Goal: Information Seeking & Learning: Stay updated

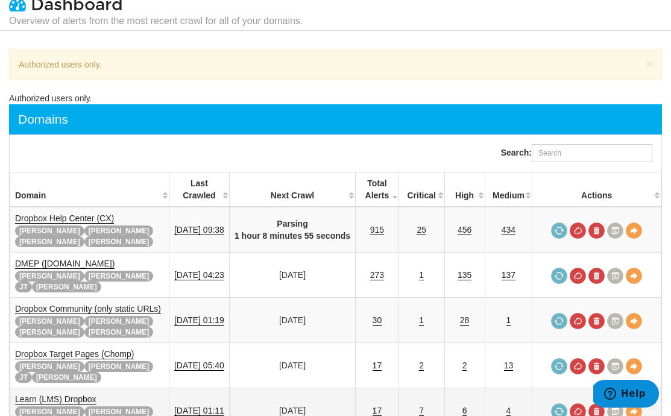
scroll to position [45, 0]
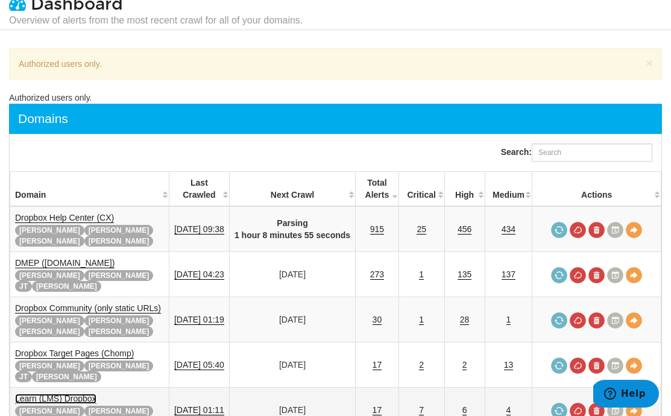
click at [72, 394] on link "Learn (LMS) Dropbox" at bounding box center [55, 399] width 81 height 10
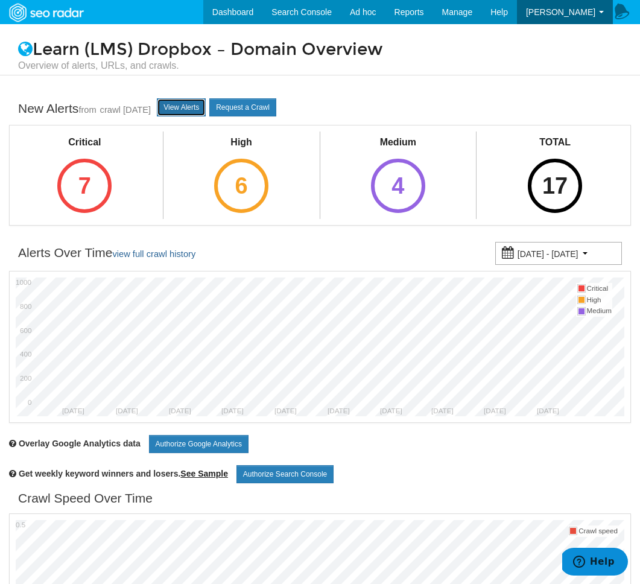
click at [203, 101] on link "View Alerts" at bounding box center [181, 107] width 49 height 18
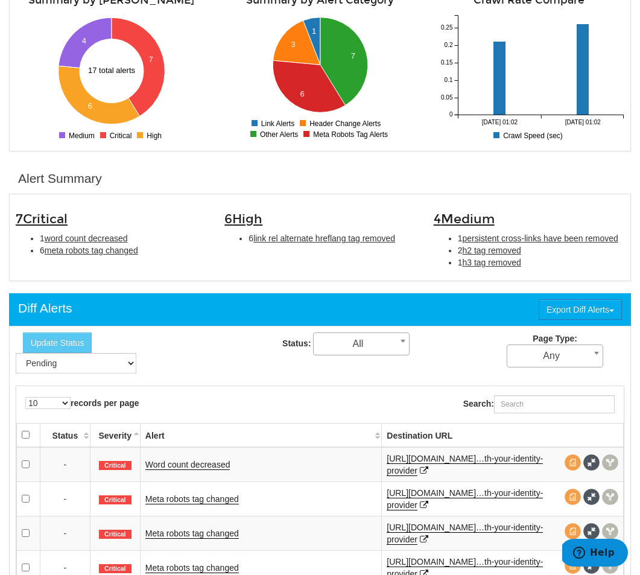
scroll to position [470, 0]
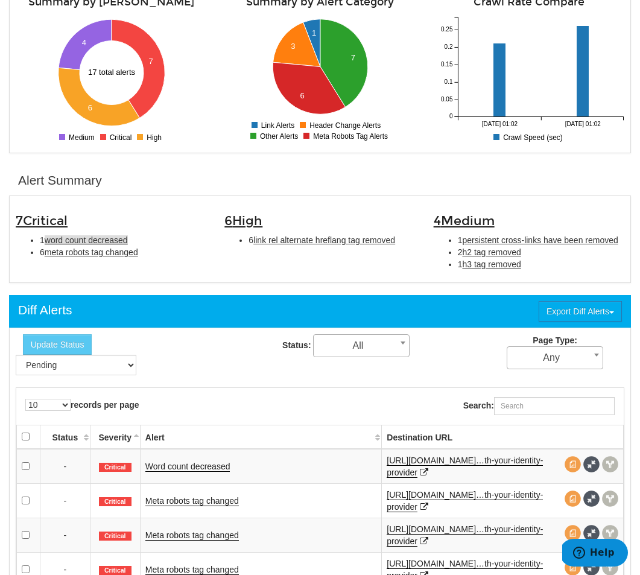
click at [118, 244] on span "word count decreased" at bounding box center [86, 240] width 83 height 10
type input "word count decreased"
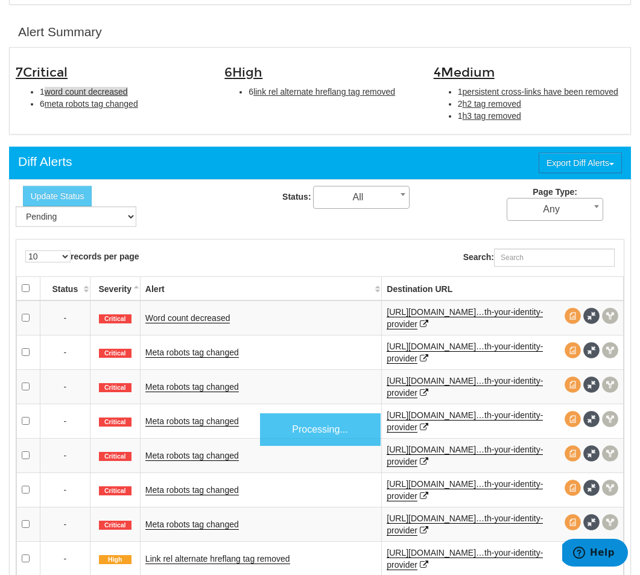
scroll to position [411, 0]
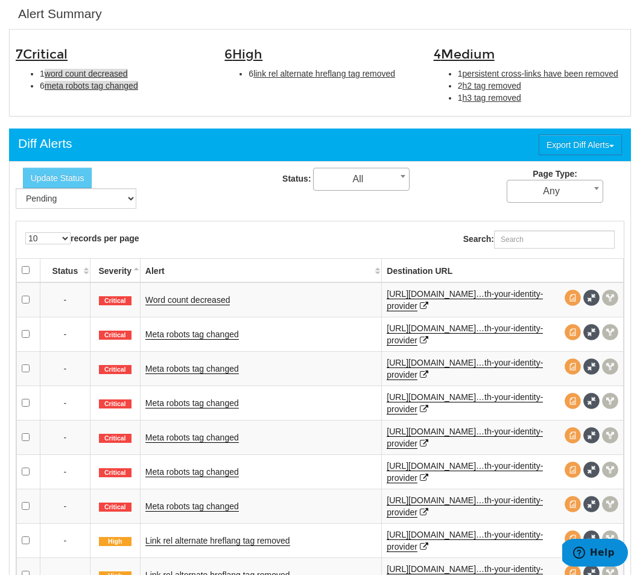
click at [86, 86] on span "meta robots tag changed" at bounding box center [91, 86] width 93 height 10
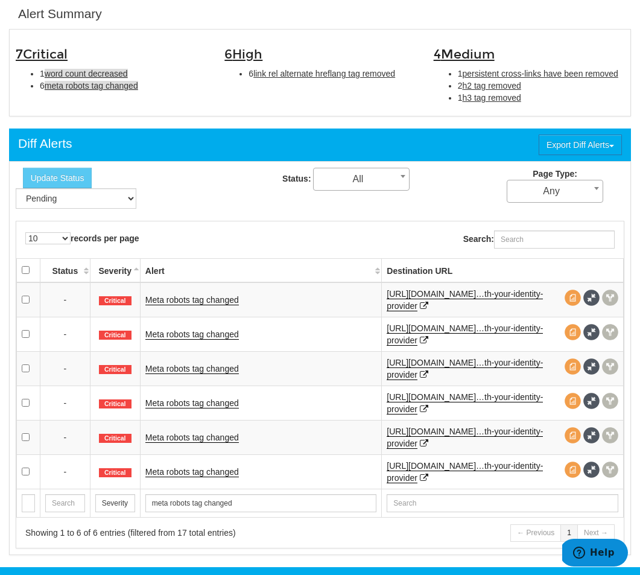
click at [78, 73] on span "word count decreased" at bounding box center [86, 74] width 83 height 10
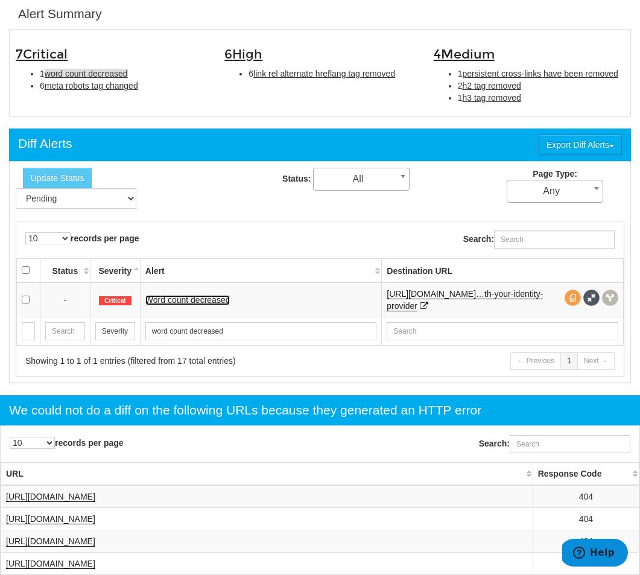
click at [179, 297] on link "Word count decreased" at bounding box center [187, 300] width 85 height 10
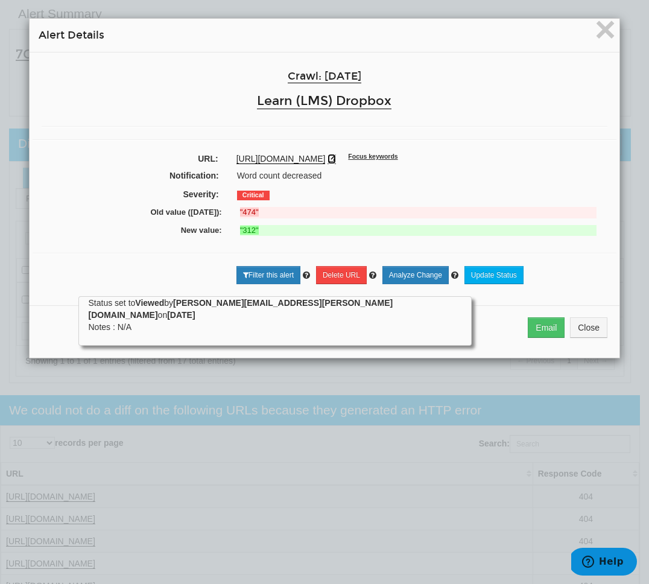
click at [327, 163] on icon at bounding box center [331, 158] width 8 height 8
click at [584, 34] on h4 "Alert Details" at bounding box center [325, 35] width 572 height 15
click at [592, 40] on div "× Alert Details" at bounding box center [325, 36] width 590 height 34
click at [595, 40] on span "×" at bounding box center [605, 29] width 21 height 40
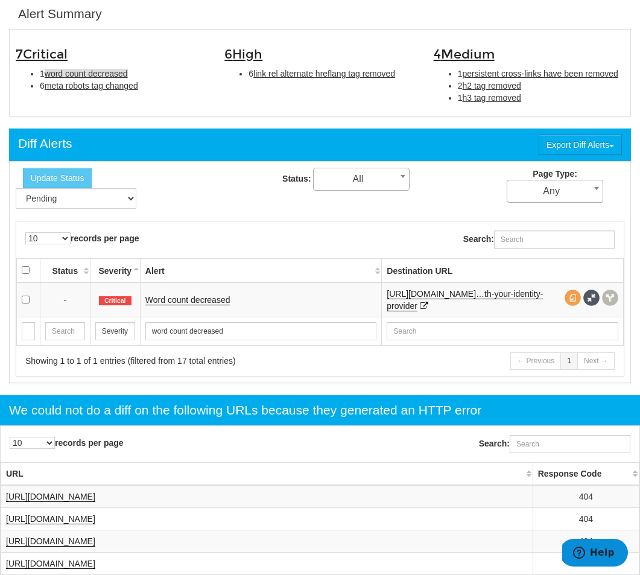
click at [145, 112] on div "7 Critical 1 word count decreased 6 meta robots tag changed 6 High 6 link rel a…" at bounding box center [320, 72] width 622 height 87
click at [125, 90] on span "meta robots tag changed" at bounding box center [91, 86] width 93 height 10
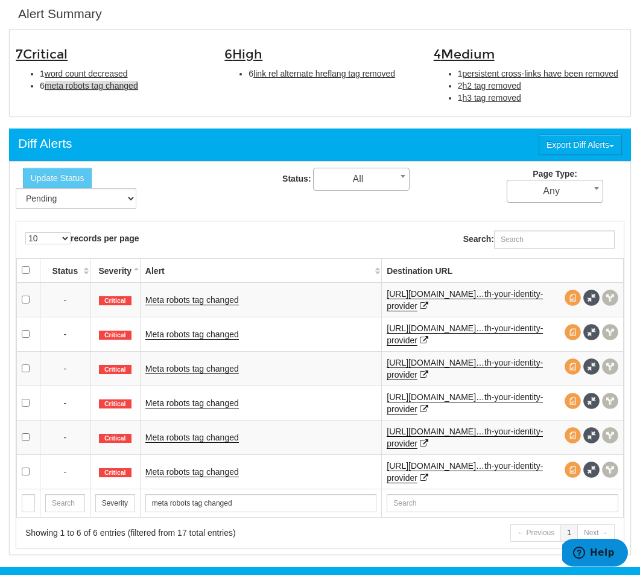
click at [203, 329] on td "Meta robots tag changed" at bounding box center [260, 334] width 241 height 34
click at [203, 332] on link "Meta robots tag changed" at bounding box center [191, 334] width 93 height 10
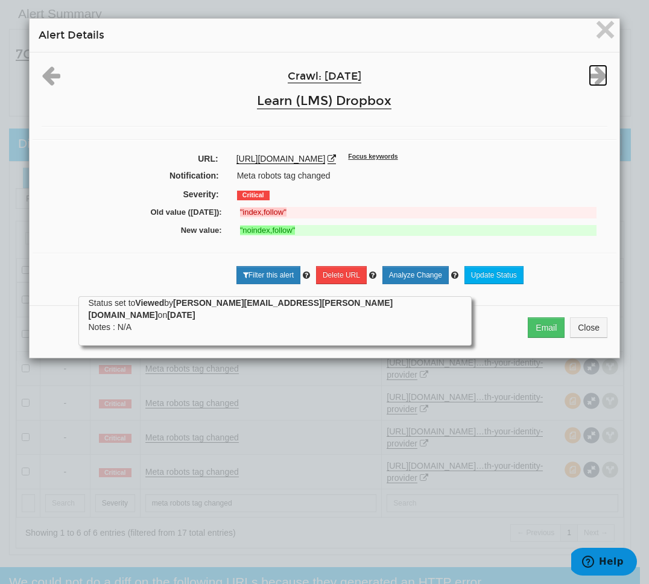
click at [599, 71] on icon at bounding box center [598, 76] width 19 height 22
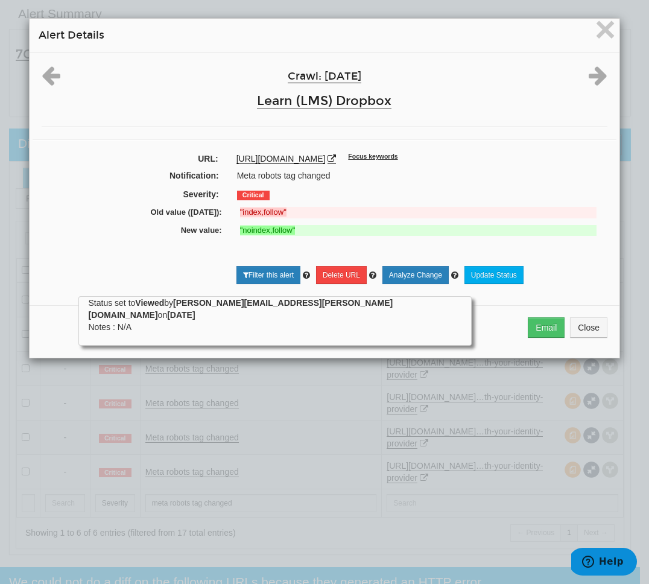
click at [599, 71] on icon at bounding box center [598, 76] width 19 height 22
click at [608, 40] on span "×" at bounding box center [605, 29] width 21 height 40
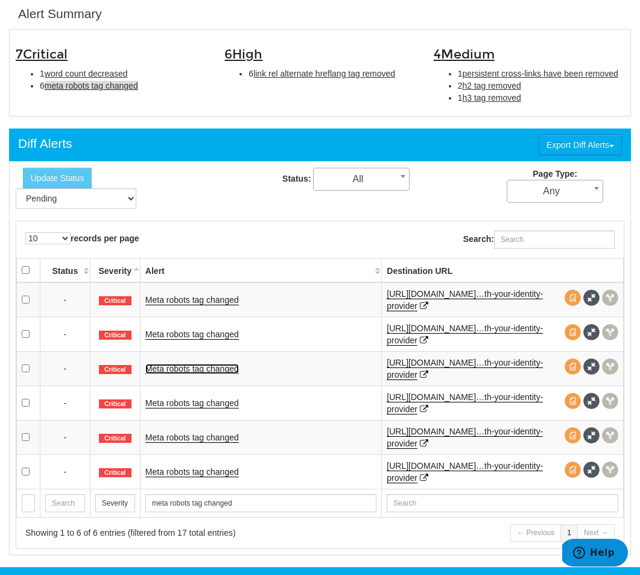
click at [209, 367] on link "Meta robots tag changed" at bounding box center [191, 369] width 93 height 10
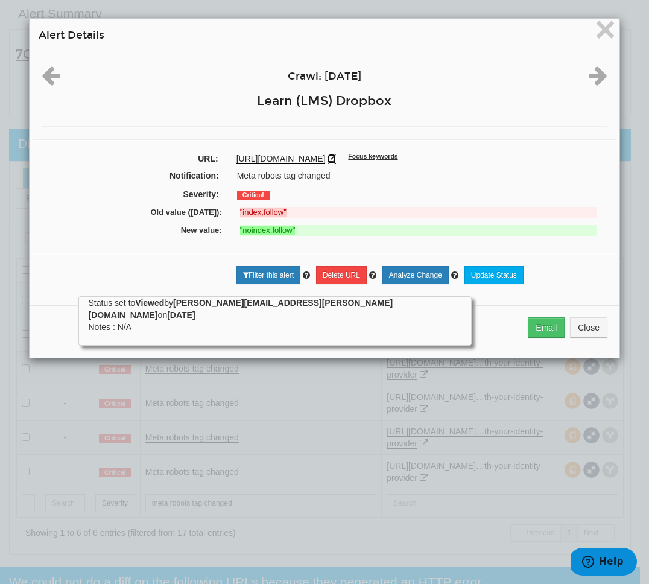
click at [327, 163] on icon at bounding box center [331, 158] width 8 height 8
click at [584, 37] on h4 "Alert Details" at bounding box center [325, 35] width 572 height 15
click at [592, 42] on div "× Alert Details" at bounding box center [325, 36] width 590 height 34
click at [595, 43] on span "×" at bounding box center [605, 29] width 21 height 40
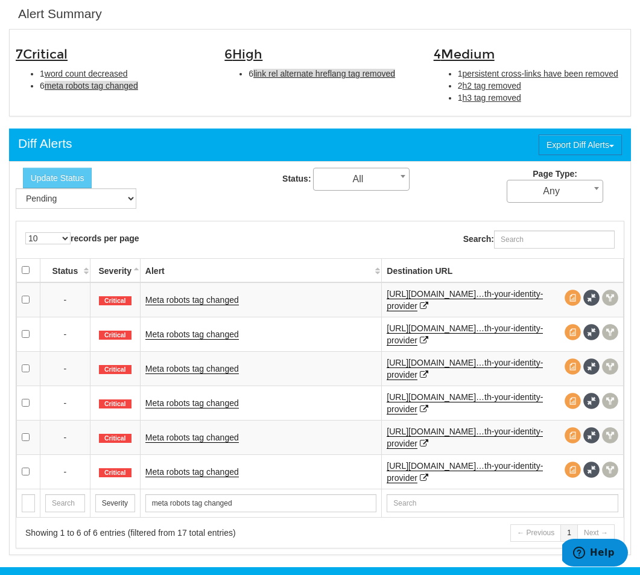
click at [359, 74] on span "link rel alternate hreflang tag removed" at bounding box center [324, 74] width 142 height 10
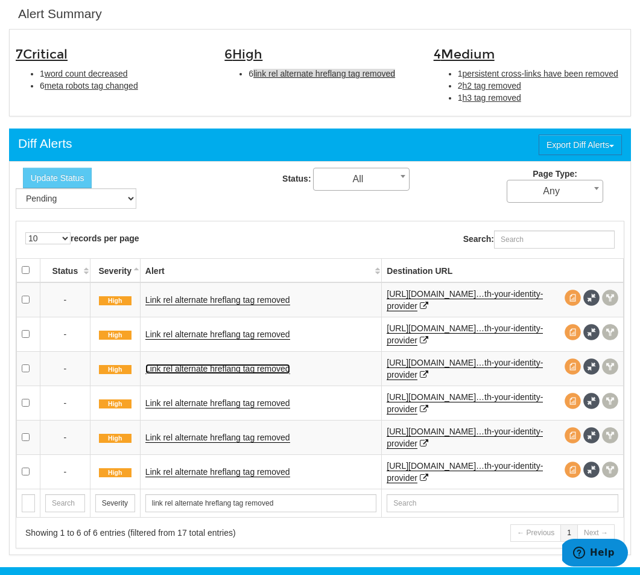
click at [223, 369] on link "Link rel alternate hreflang tag removed" at bounding box center [217, 369] width 145 height 10
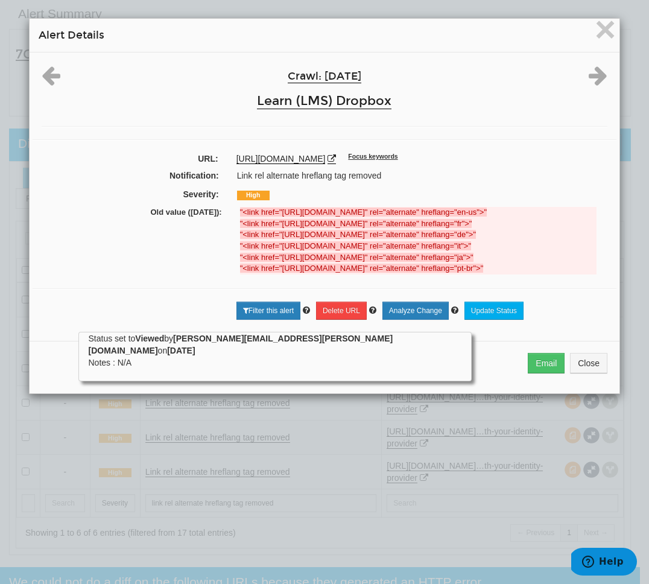
click at [582, 53] on div "Crawl: 08/20/2025 Learn (LMS) Dropbox URL: https://learn.dropbox.com/es/self-gu…" at bounding box center [325, 191] width 590 height 279
click at [596, 37] on span "×" at bounding box center [605, 29] width 21 height 40
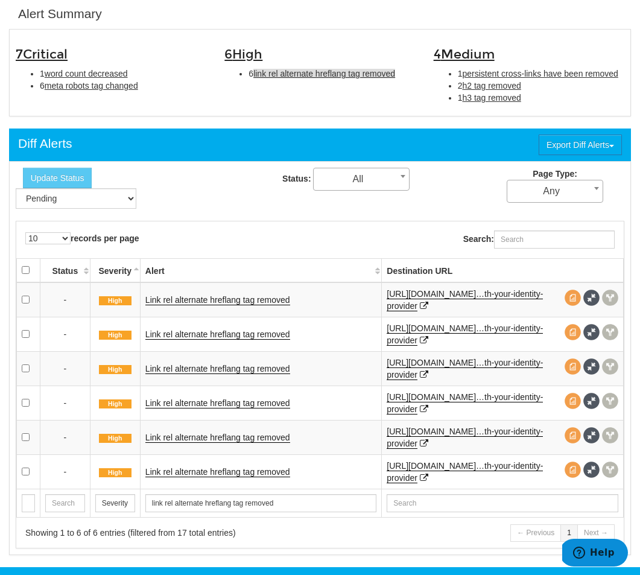
click at [495, 69] on li "1 persistent cross-links have been removed" at bounding box center [541, 74] width 166 height 12
click at [493, 74] on span "persistent cross-links have been removed" at bounding box center [540, 74] width 156 height 10
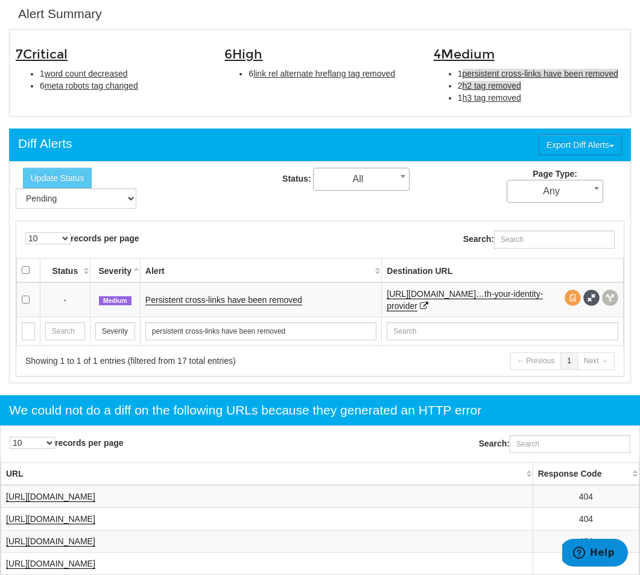
click at [511, 90] on span "h2 tag removed" at bounding box center [491, 86] width 58 height 10
type input "h2 tag removed"
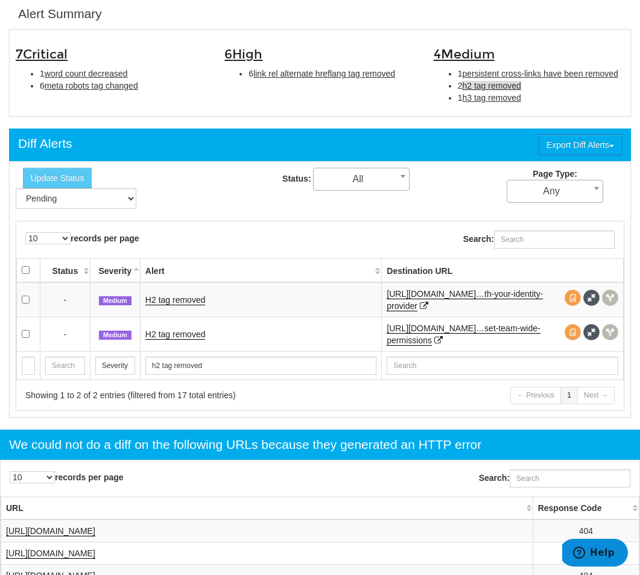
click at [502, 89] on span "h2 tag removed" at bounding box center [491, 86] width 58 height 10
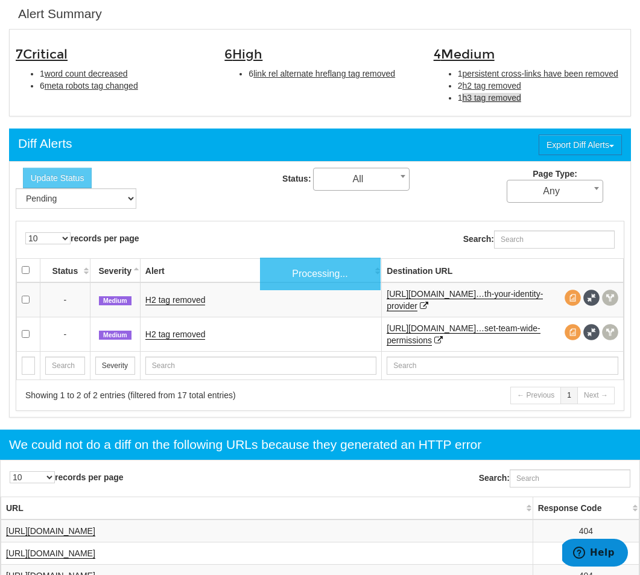
click at [496, 96] on span "h3 tag removed" at bounding box center [491, 98] width 58 height 10
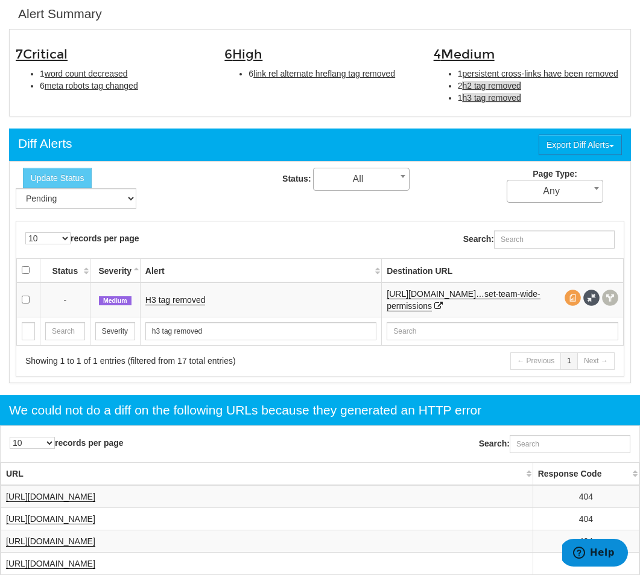
click at [498, 87] on span "h2 tag removed" at bounding box center [491, 86] width 58 height 10
type input "h2 tag removed"
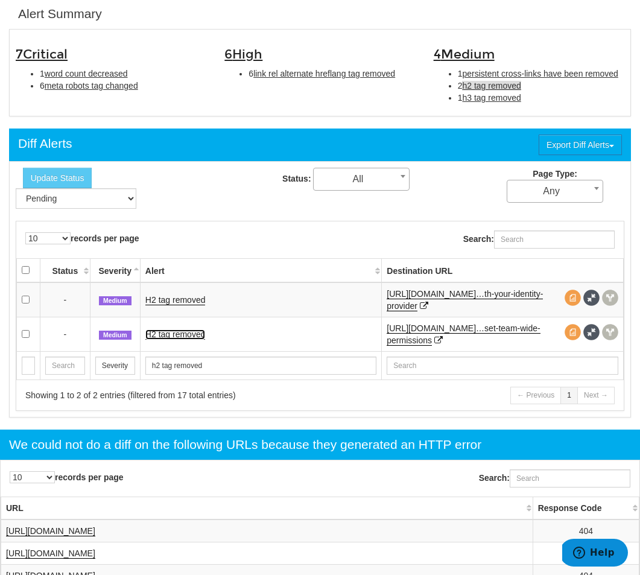
click at [194, 332] on link "H2 tag removed" at bounding box center [175, 334] width 60 height 10
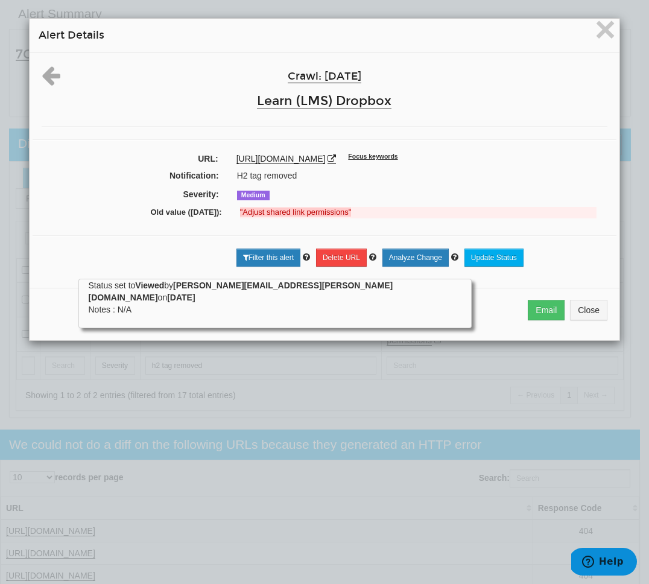
drag, startPoint x: 277, startPoint y: 172, endPoint x: 502, endPoint y: 159, distance: 225.3
click at [502, 159] on div "https://learn.dropbox.com/self-guided-learning/business-admin-course/how-do-i-s…" at bounding box center [421, 159] width 371 height 12
copy link "/how-do-i-set-team-wide-permissions"
click at [603, 40] on span "×" at bounding box center [605, 29] width 21 height 40
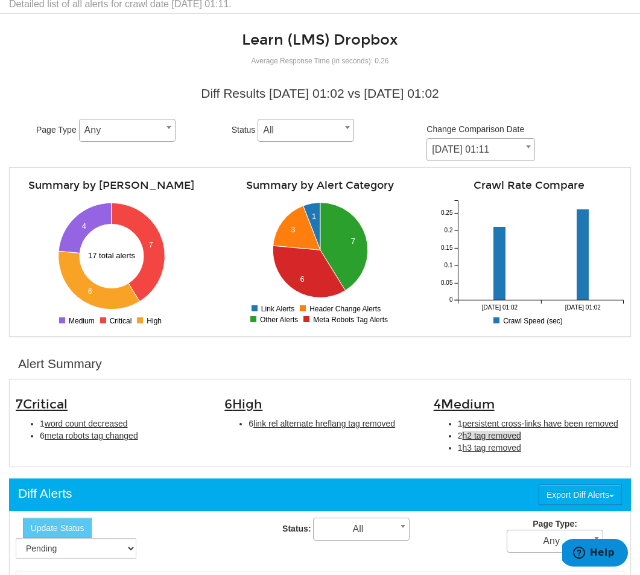
scroll to position [0, 0]
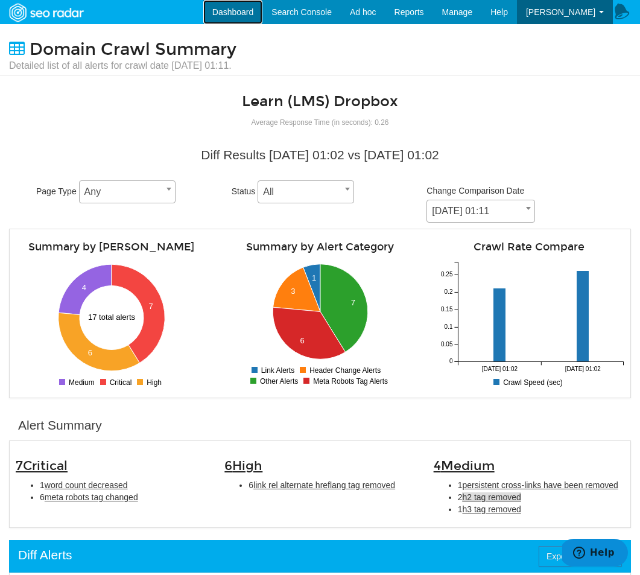
click at [230, 22] on link "Dashboard" at bounding box center [233, 12] width 60 height 24
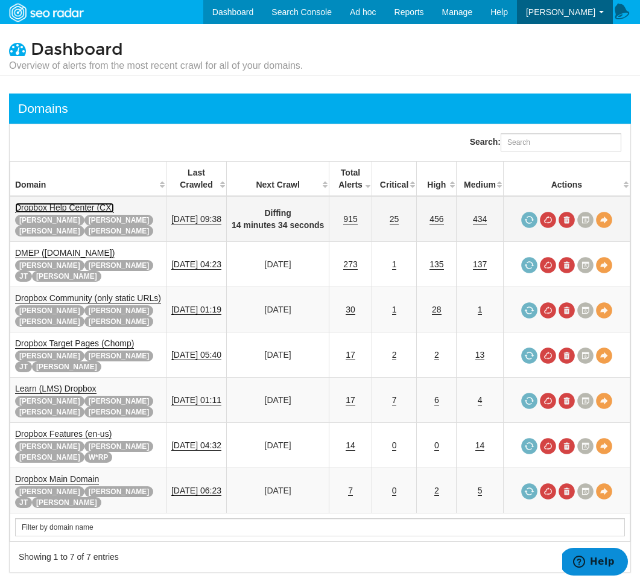
click at [81, 206] on link "Dropbox Help Center (CX)" at bounding box center [64, 208] width 99 height 10
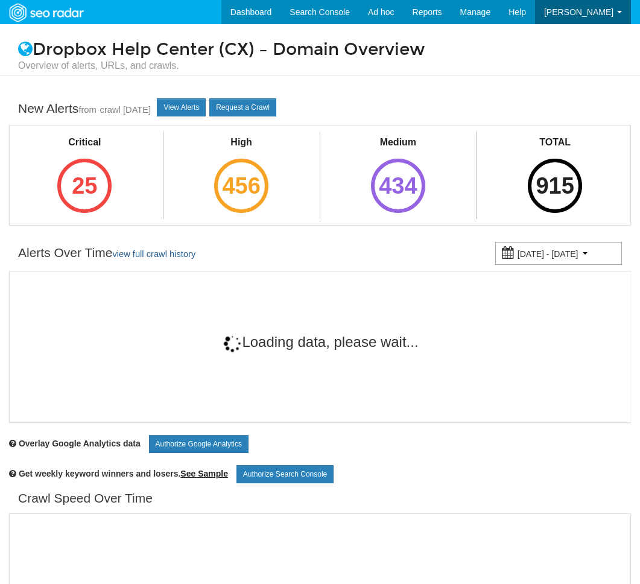
scroll to position [48, 0]
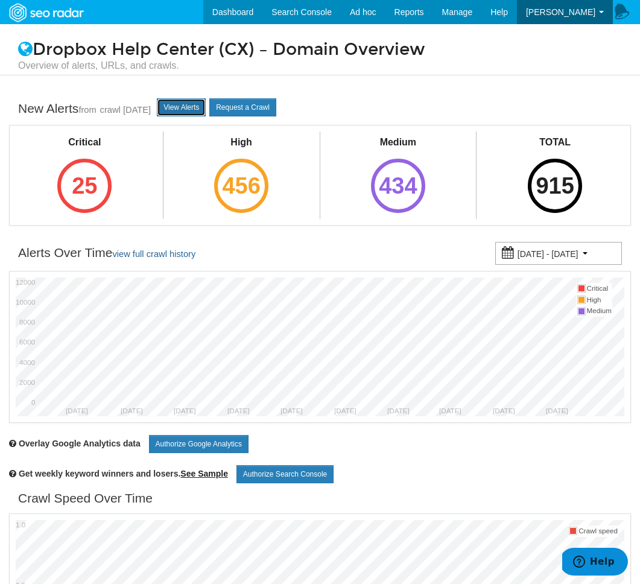
click at [191, 109] on link "View Alerts" at bounding box center [181, 107] width 49 height 18
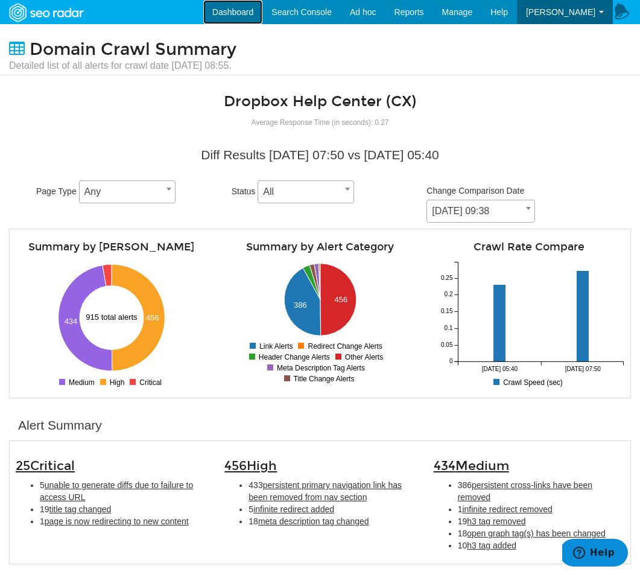
click at [261, 12] on link "Dashboard" at bounding box center [233, 12] width 60 height 24
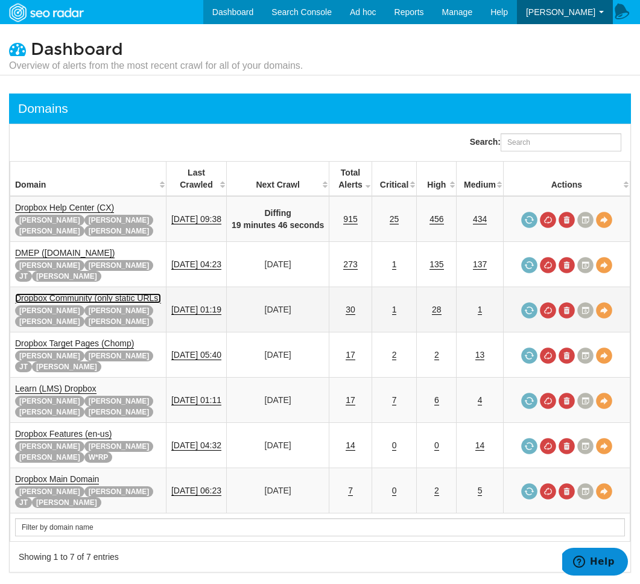
click at [83, 293] on link "Dropbox Community (only static URLs)" at bounding box center [88, 298] width 146 height 10
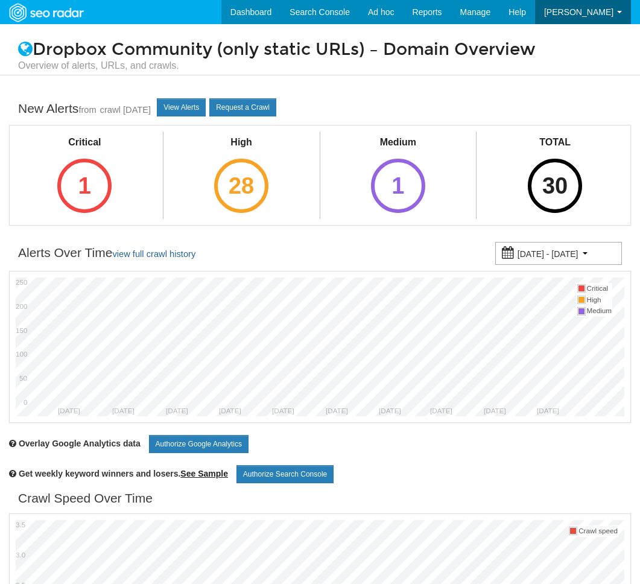
scroll to position [48, 0]
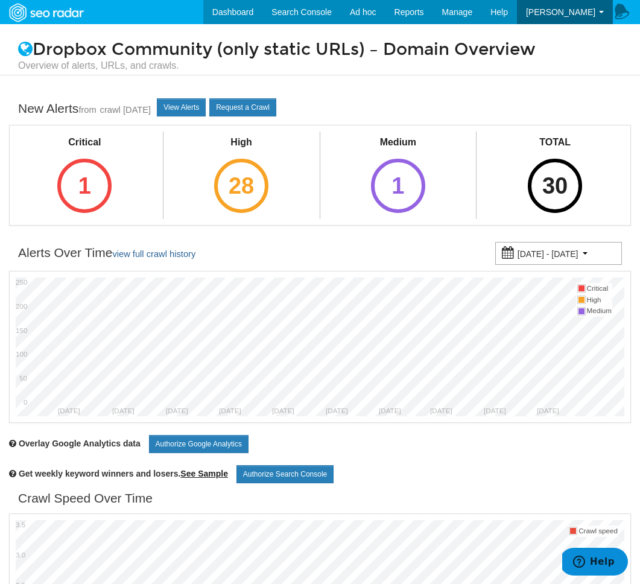
click at [218, 98] on div "View Alerts Request a Crawl" at bounding box center [216, 107] width 119 height 19
click at [206, 107] on link "View Alerts" at bounding box center [181, 107] width 49 height 18
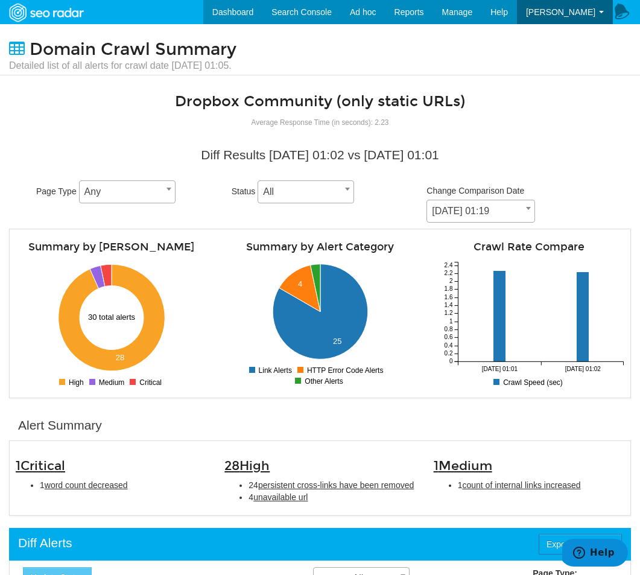
scroll to position [2, 0]
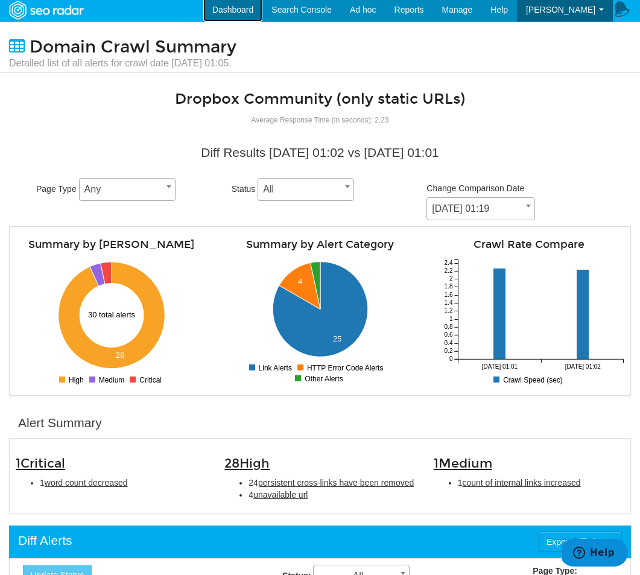
click at [247, 11] on link "Dashboard" at bounding box center [233, 10] width 60 height 24
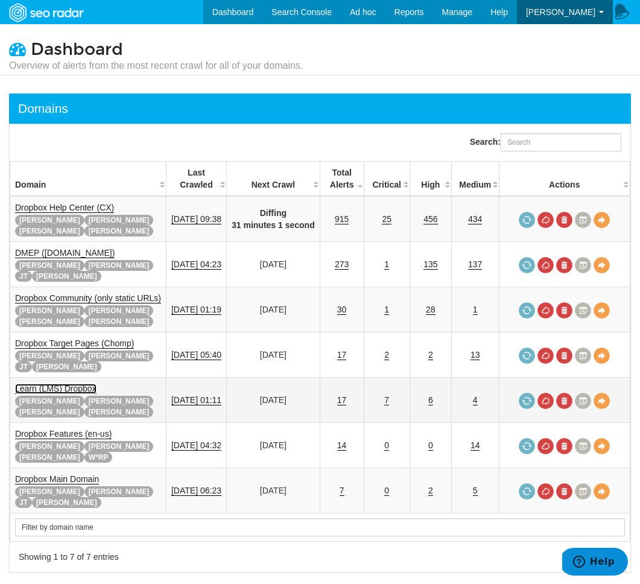
click at [75, 384] on link "Learn (LMS) Dropbox" at bounding box center [55, 389] width 81 height 10
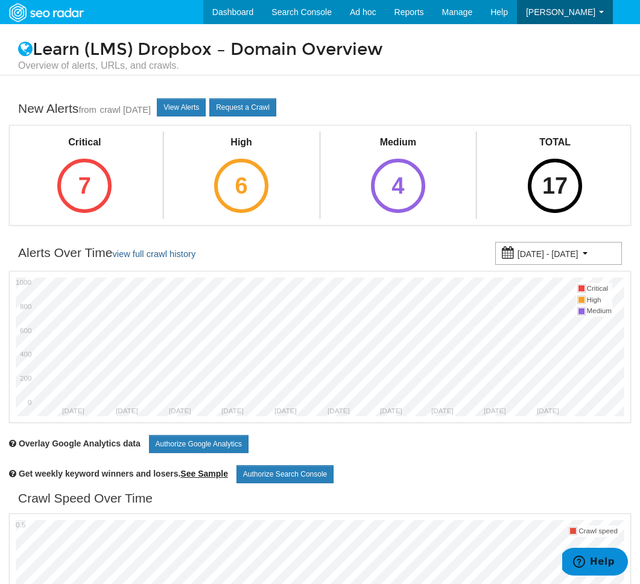
scroll to position [2, 0]
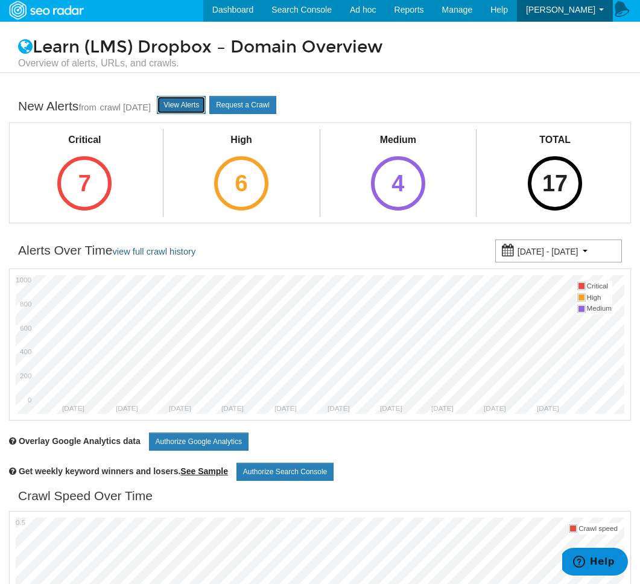
click at [197, 111] on link "View Alerts" at bounding box center [181, 105] width 49 height 18
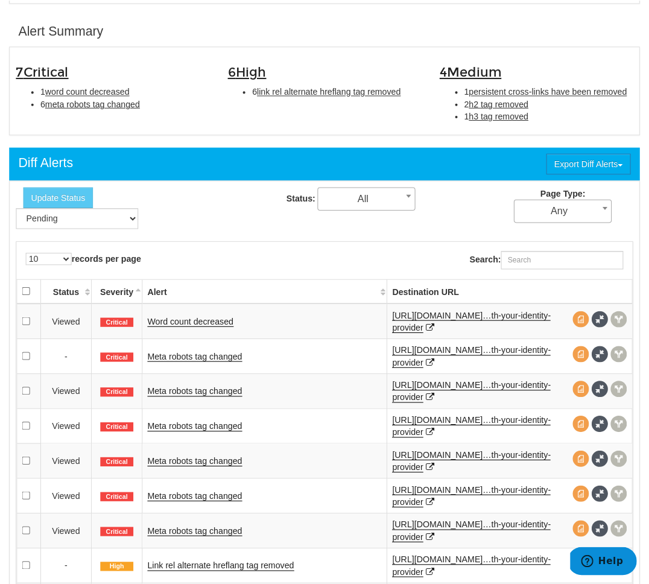
scroll to position [411, 0]
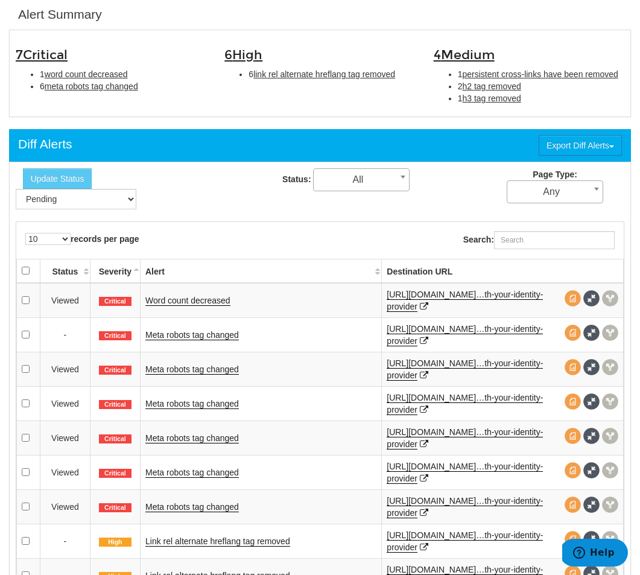
click at [190, 357] on td "Meta robots tag changed" at bounding box center [260, 369] width 241 height 34
click at [190, 365] on link "Meta robots tag changed" at bounding box center [191, 369] width 93 height 10
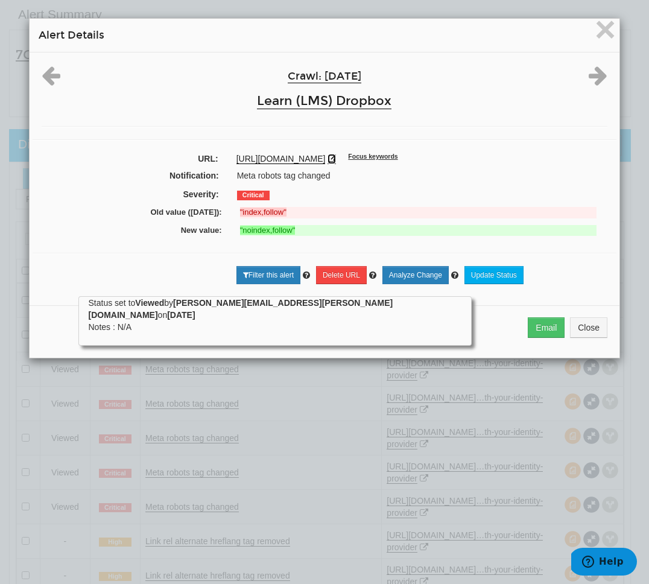
click at [327, 163] on icon at bounding box center [331, 158] width 8 height 8
